Goal: Task Accomplishment & Management: Manage account settings

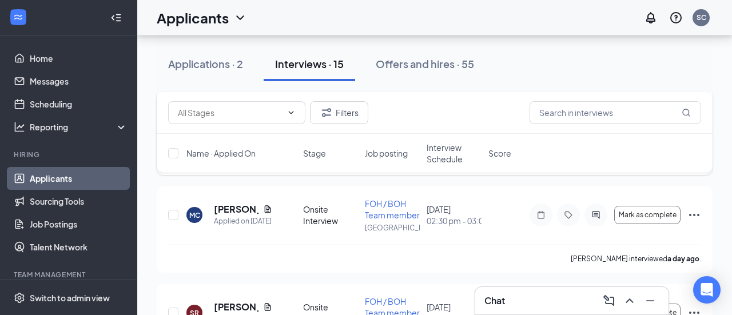
scroll to position [628, 0]
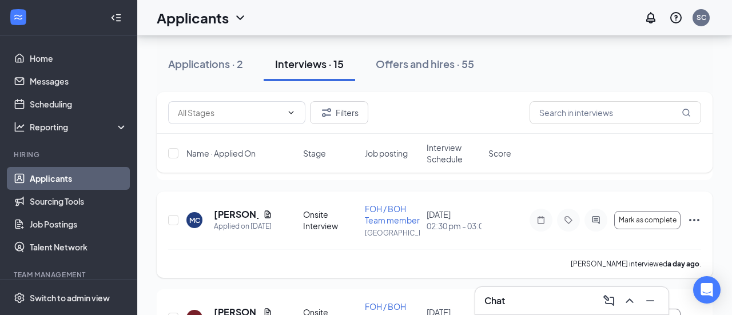
click at [273, 214] on div "MC [PERSON_NAME] Applied on [DATE]" at bounding box center [241, 220] width 110 height 24
click at [271, 215] on icon "Document" at bounding box center [267, 214] width 9 height 9
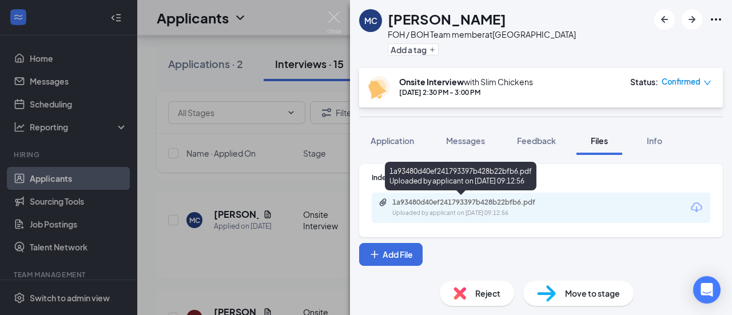
click at [445, 209] on div "Uploaded by applicant on [DATE] 09:12:56" at bounding box center [478, 213] width 172 height 9
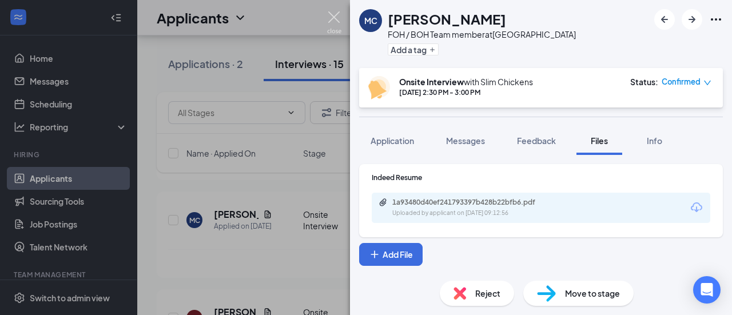
click at [332, 15] on img at bounding box center [334, 22] width 14 height 22
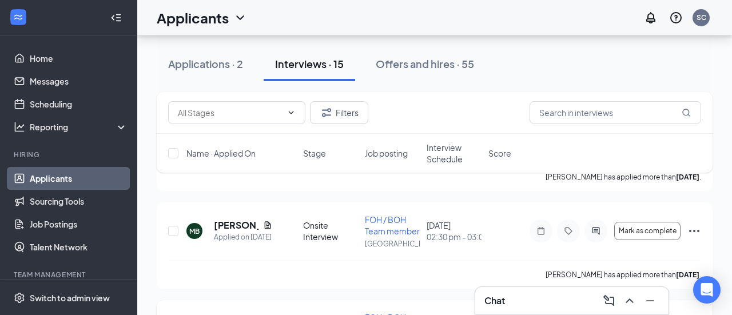
scroll to position [514, 0]
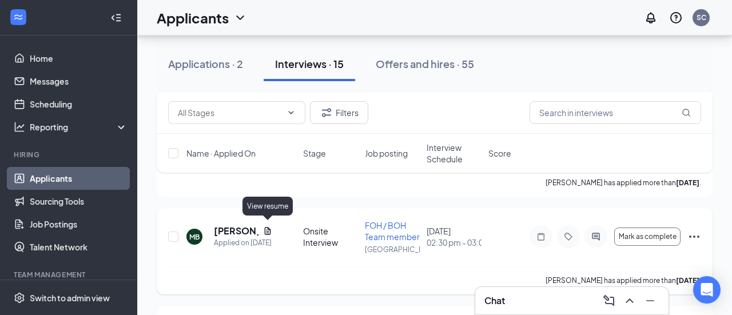
click at [269, 227] on icon "Document" at bounding box center [268, 230] width 6 height 7
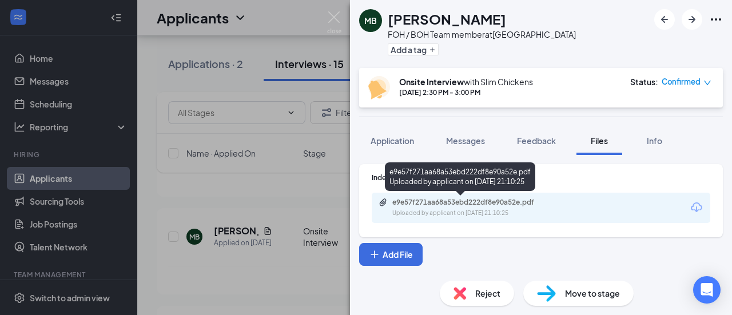
click at [432, 210] on div "Uploaded by applicant on [DATE] 21:10:25" at bounding box center [478, 213] width 172 height 9
